Goal: Task Accomplishment & Management: Use online tool/utility

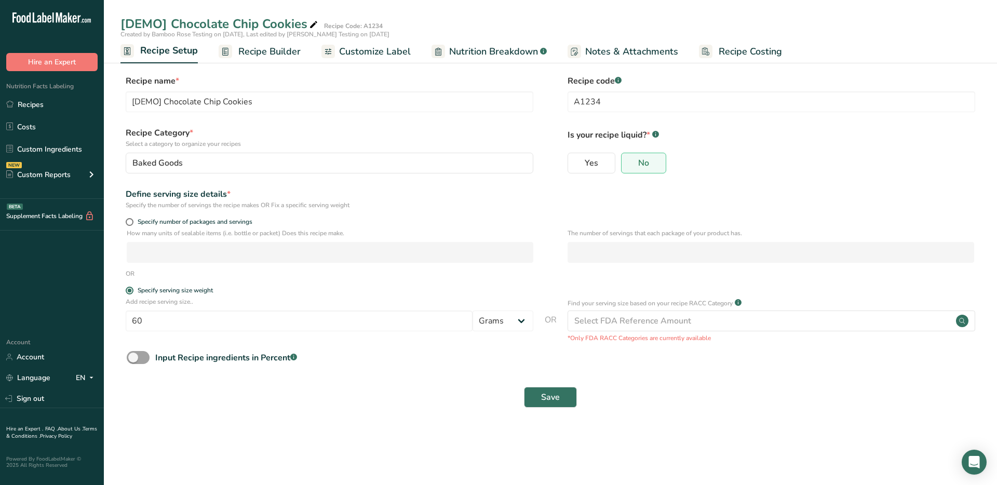
click at [175, 55] on span "Recipe Setup" at bounding box center [169, 51] width 58 height 14
click at [274, 53] on span "Recipe Builder" at bounding box center [269, 52] width 62 height 14
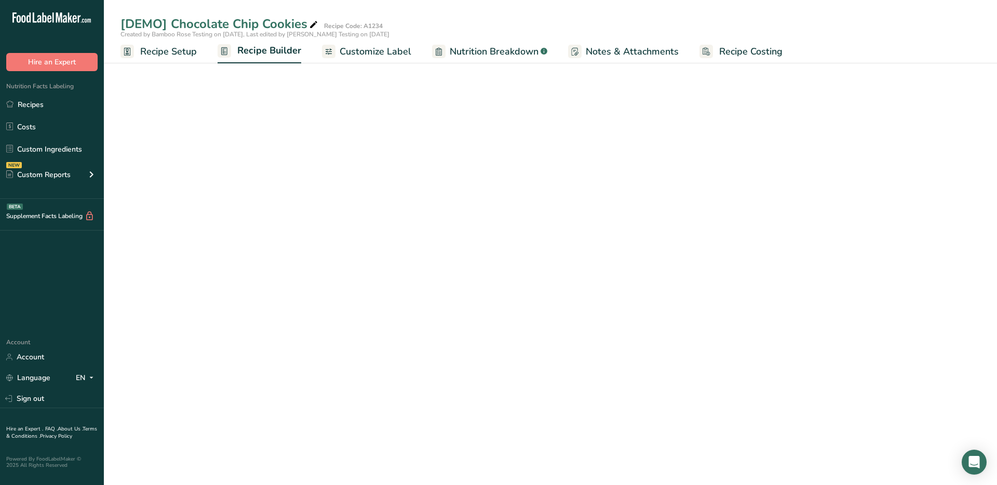
click at [342, 49] on span "Customize Label" at bounding box center [376, 52] width 72 height 14
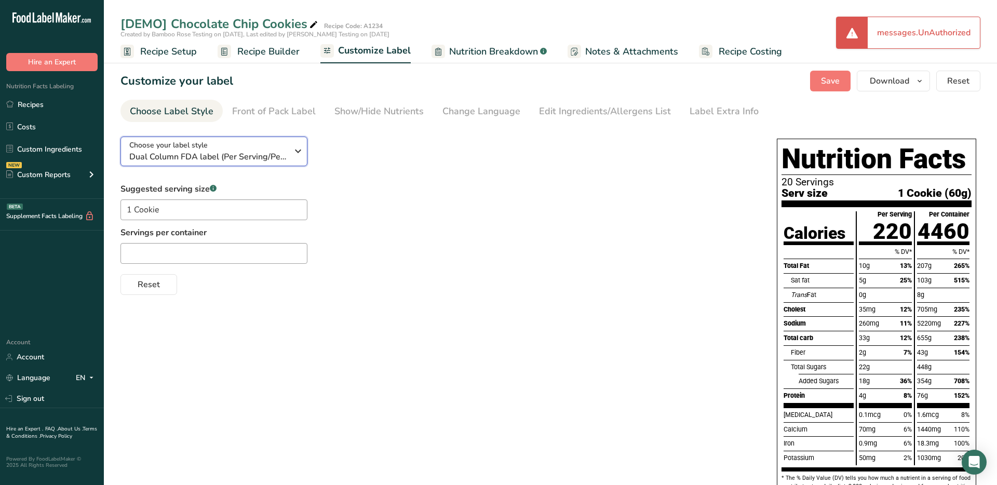
click at [219, 151] on span "Dual Column FDA label (Per Serving/Per Container)" at bounding box center [208, 157] width 158 height 12
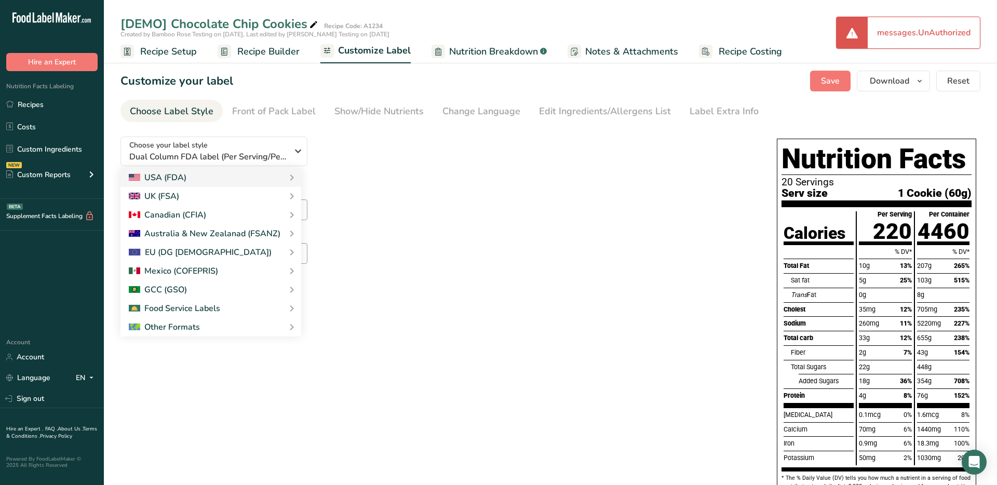
click at [407, 160] on div "Choose your label style Dual Column FDA label (Per Serving/Per Container) USA (…" at bounding box center [438, 211] width 636 height 167
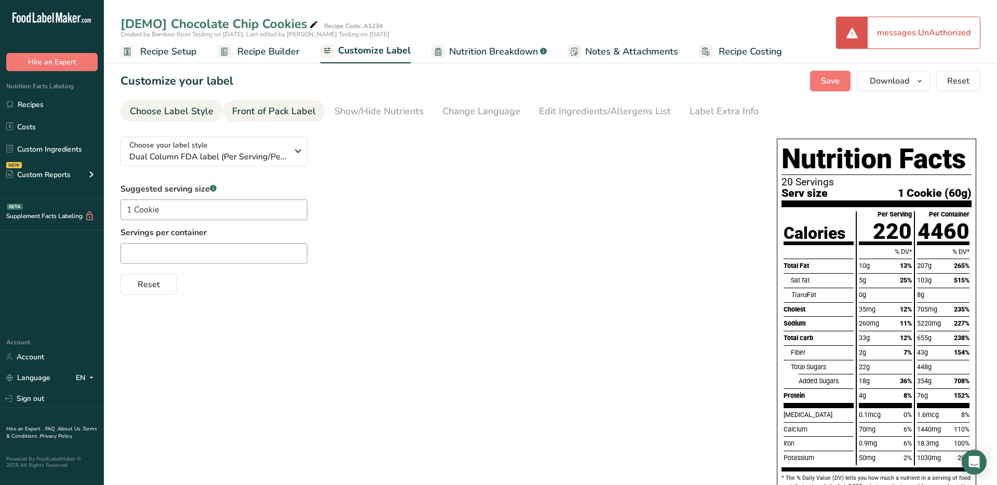
click at [283, 115] on div "Front of Pack Label" at bounding box center [274, 111] width 84 height 14
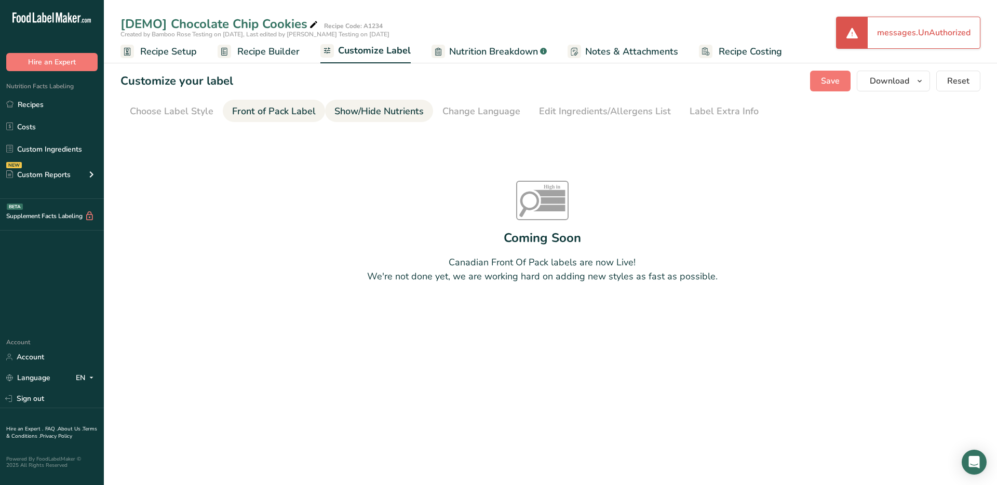
click at [354, 114] on div "Show/Hide Nutrients" at bounding box center [378, 111] width 89 height 14
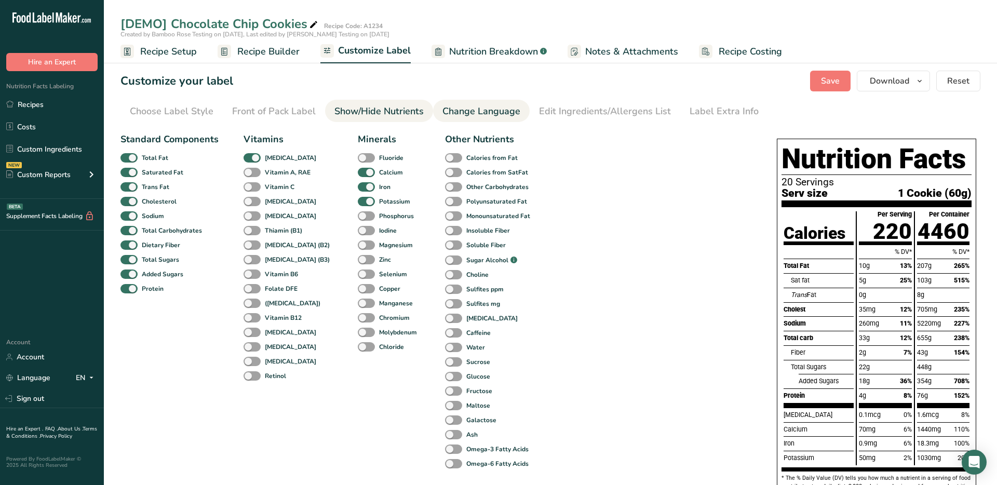
click at [433, 112] on li "Change Language" at bounding box center [481, 111] width 97 height 22
click at [191, 114] on div "Choose Label Style" at bounding box center [172, 111] width 84 height 14
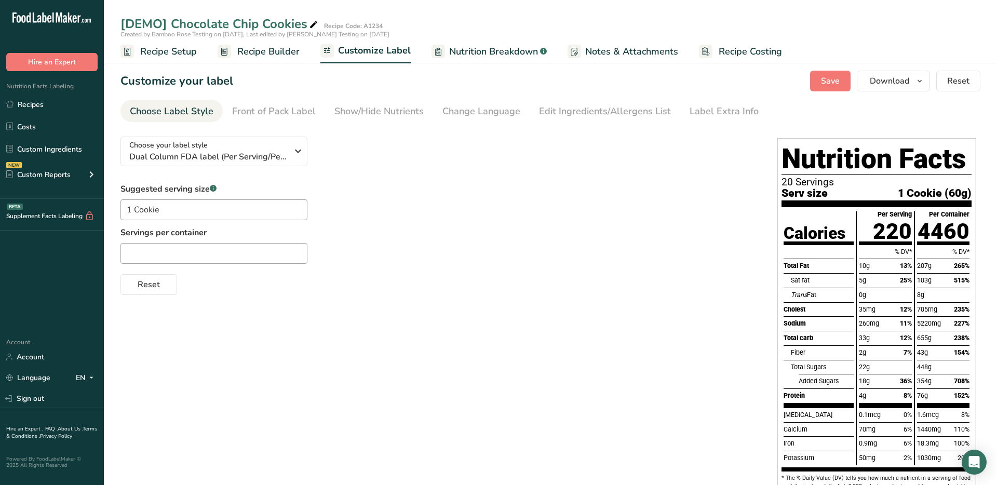
click at [218, 120] on ul "Choose Label Style Front of Pack Label Show/Hide Nutrients Change Language Manu…" at bounding box center [550, 111] width 860 height 22
click at [237, 112] on div "Front of Pack Label" at bounding box center [274, 111] width 84 height 14
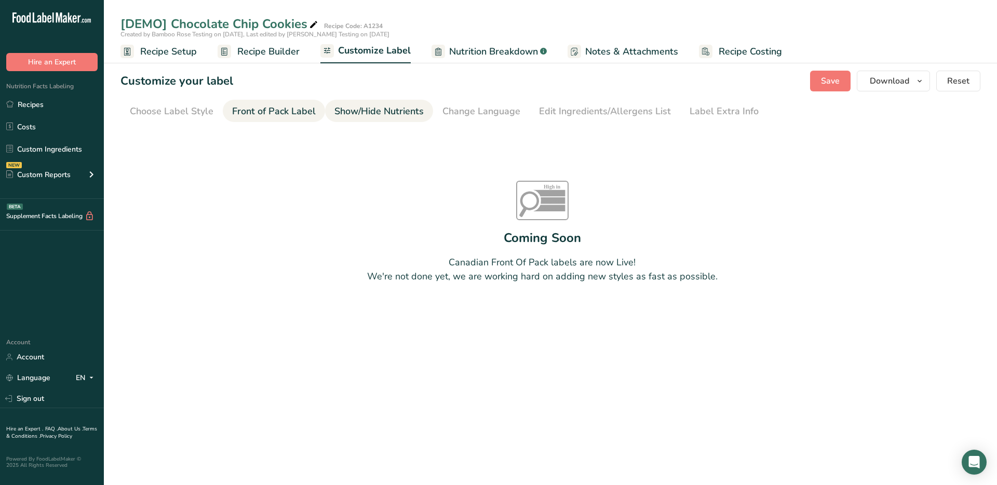
click at [334, 103] on link "Show/Hide Nutrients" at bounding box center [378, 111] width 89 height 23
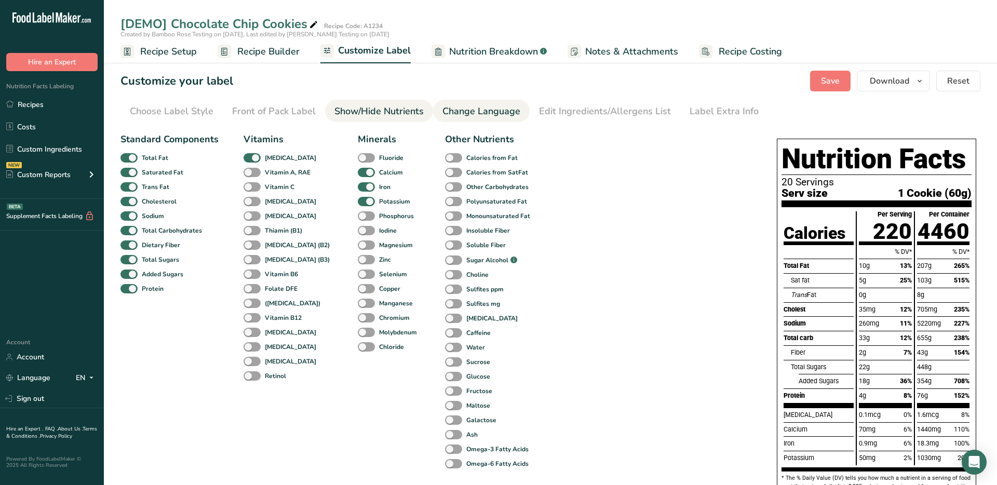
click at [484, 114] on div "Change Language" at bounding box center [481, 111] width 78 height 14
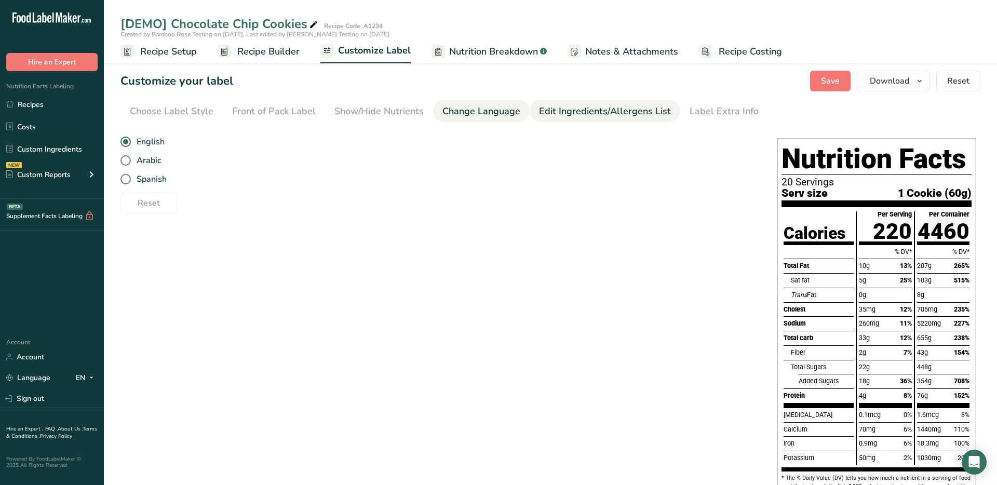
click at [602, 116] on div "Edit Ingredients/Allergens List" at bounding box center [605, 111] width 132 height 14
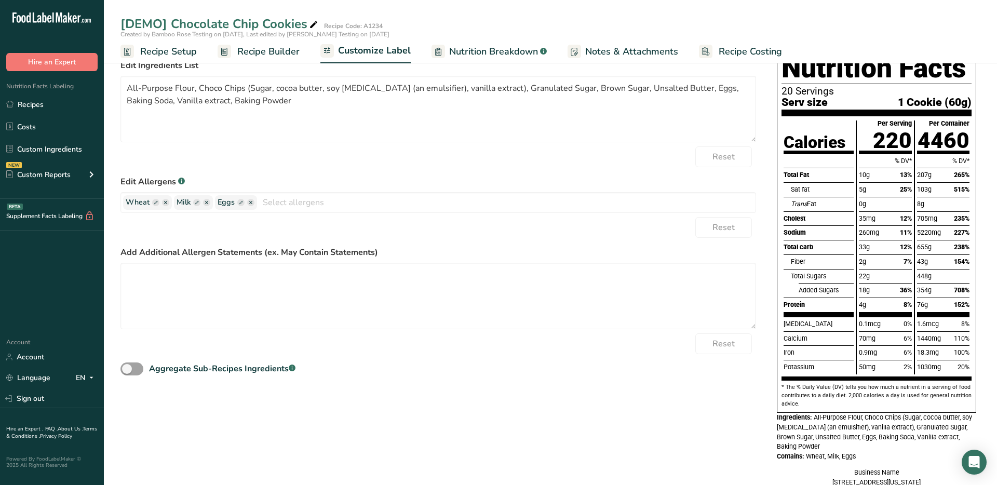
scroll to position [171, 0]
